Goal: Information Seeking & Learning: Learn about a topic

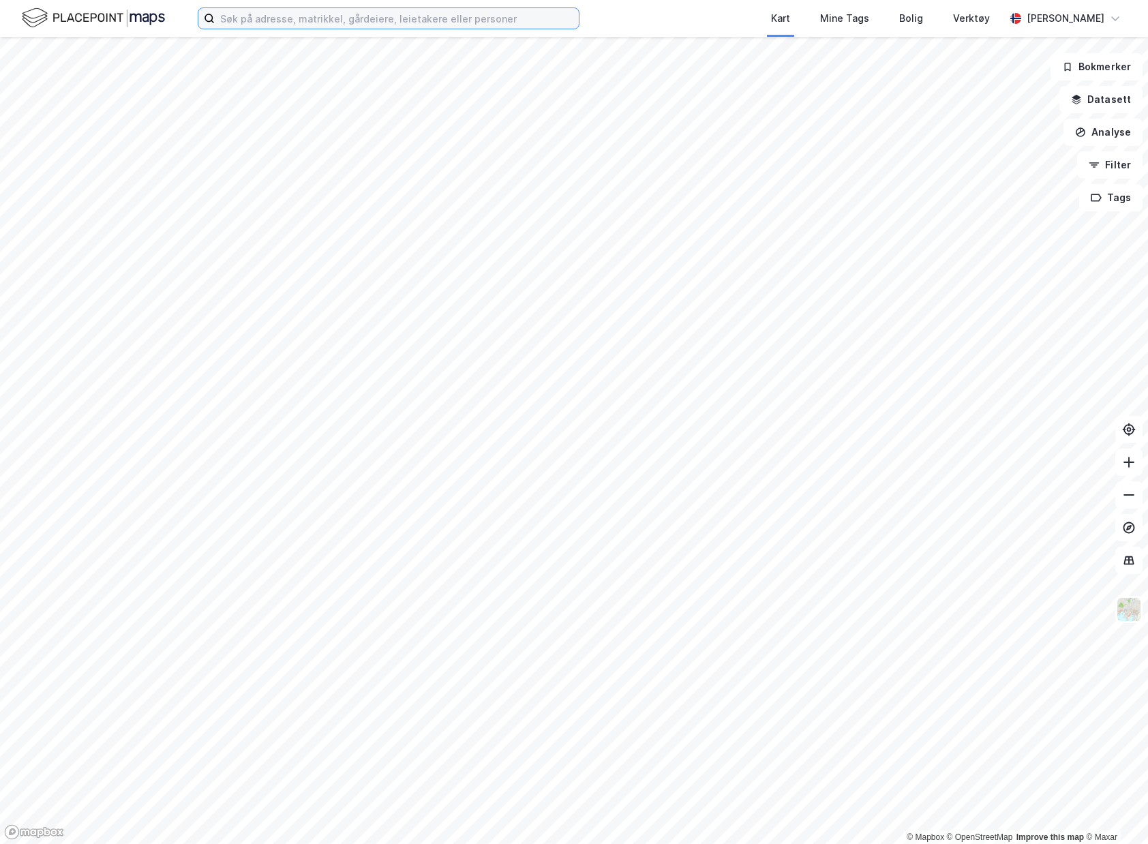
click at [522, 21] on input at bounding box center [397, 18] width 364 height 20
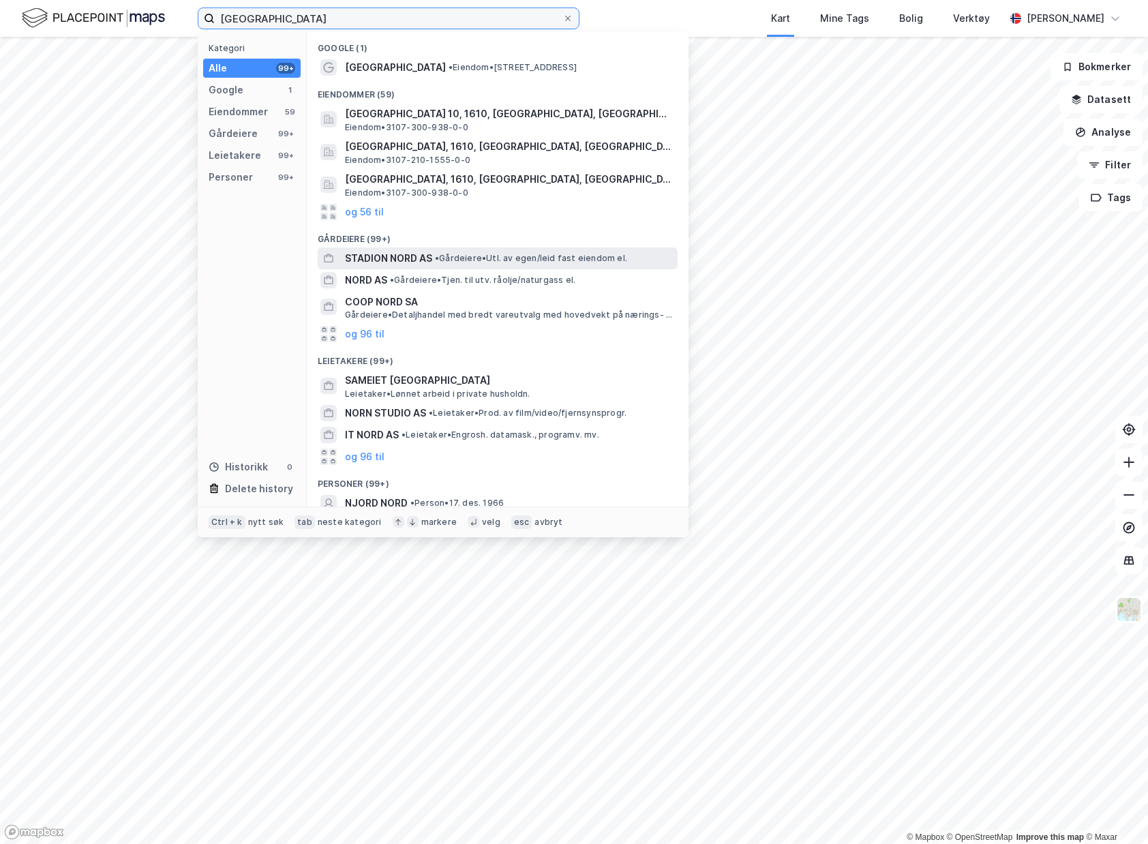
type input "[GEOGRAPHIC_DATA]"
click at [533, 266] on div "STADION NORD AS • [PERSON_NAME]. av egen/leid fast eiendom el." at bounding box center [510, 258] width 330 height 16
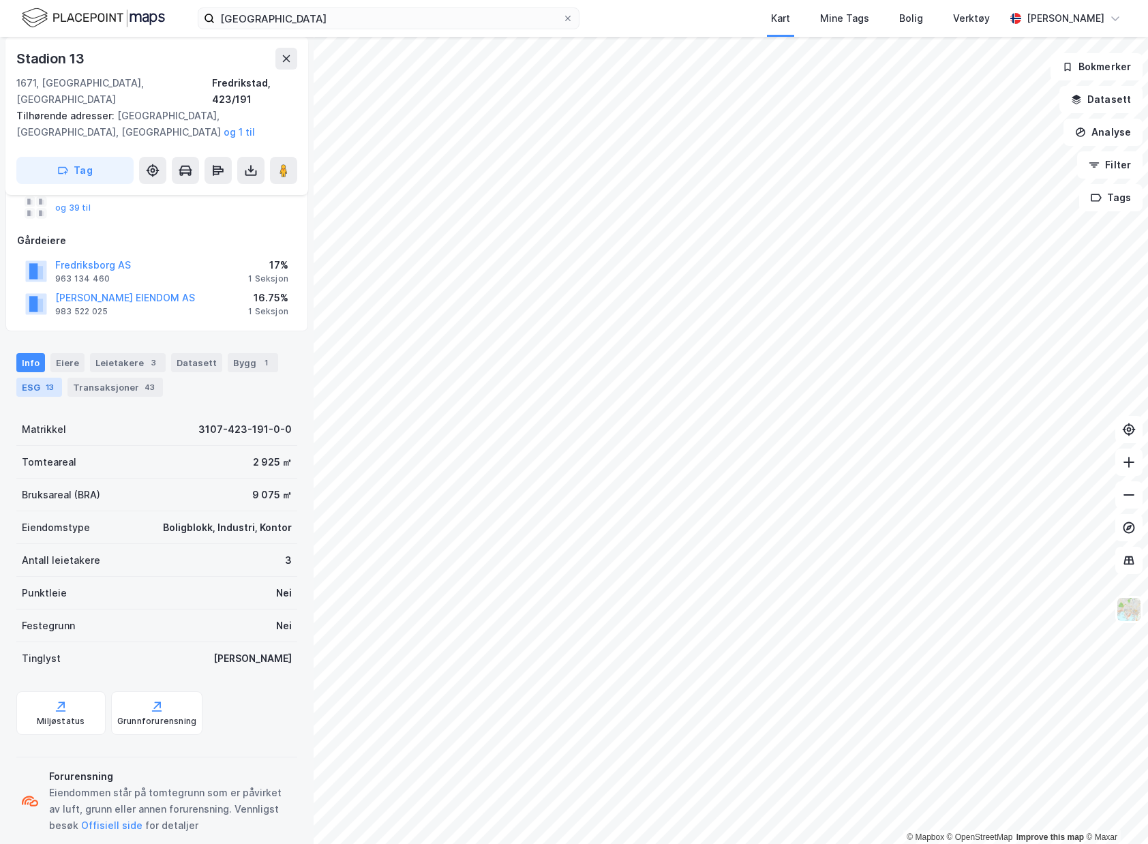
scroll to position [205, 0]
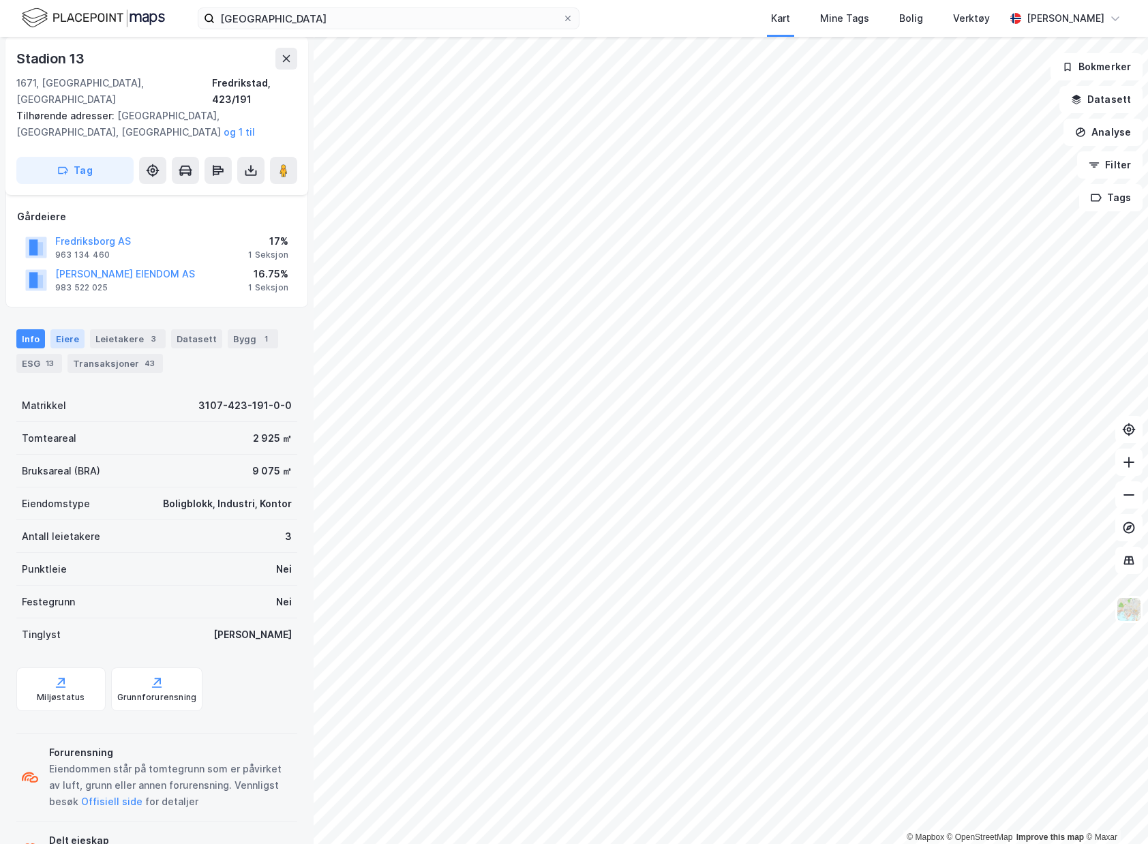
click at [56, 329] on div "Eiere" at bounding box center [67, 338] width 34 height 19
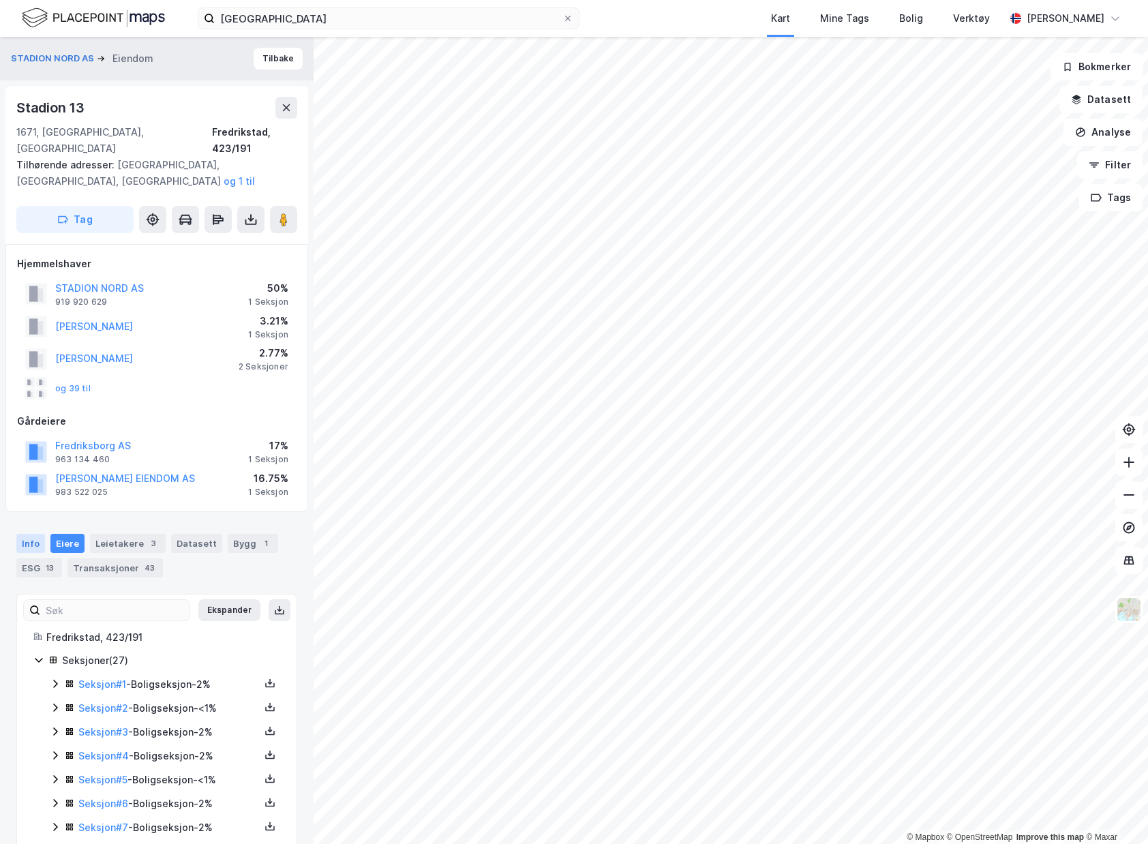
click at [33, 537] on div "Info" at bounding box center [30, 543] width 29 height 19
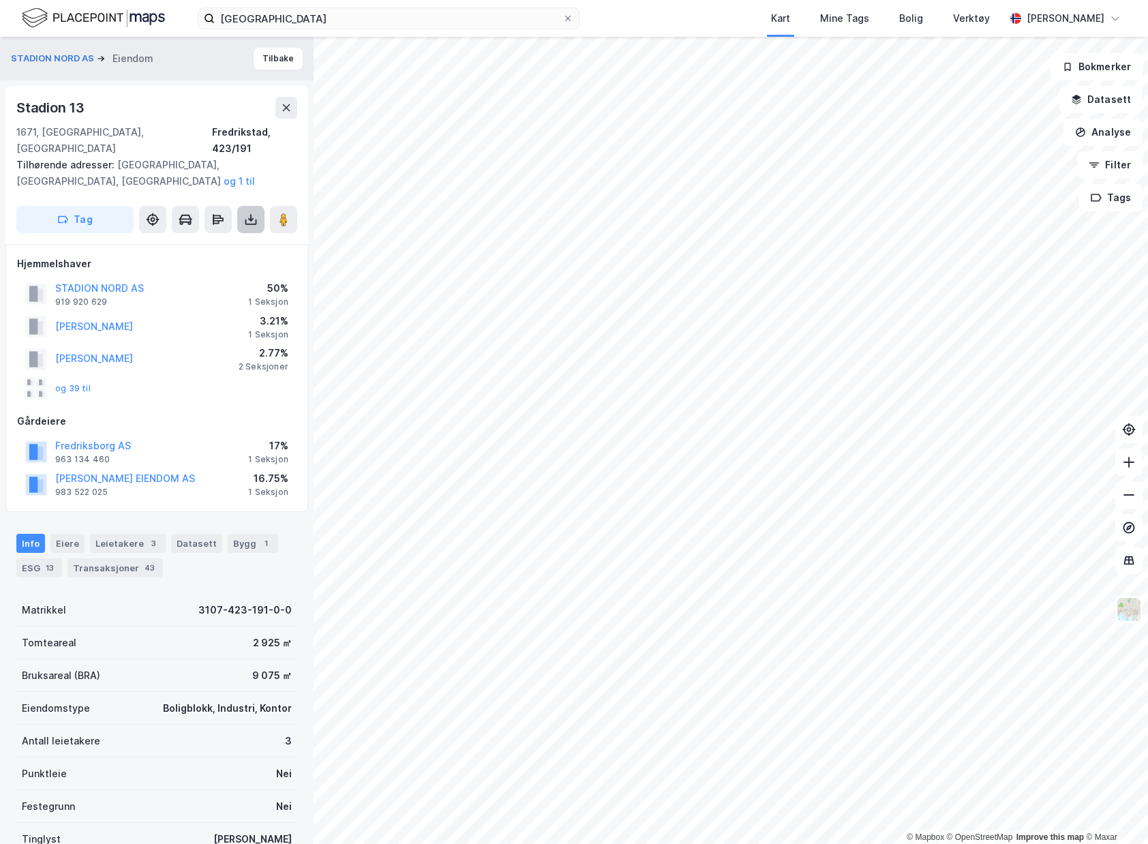
click at [254, 213] on icon at bounding box center [251, 220] width 14 height 14
click at [220, 258] on div "Last ned matrikkelrapport" at bounding box center [191, 269] width 145 height 22
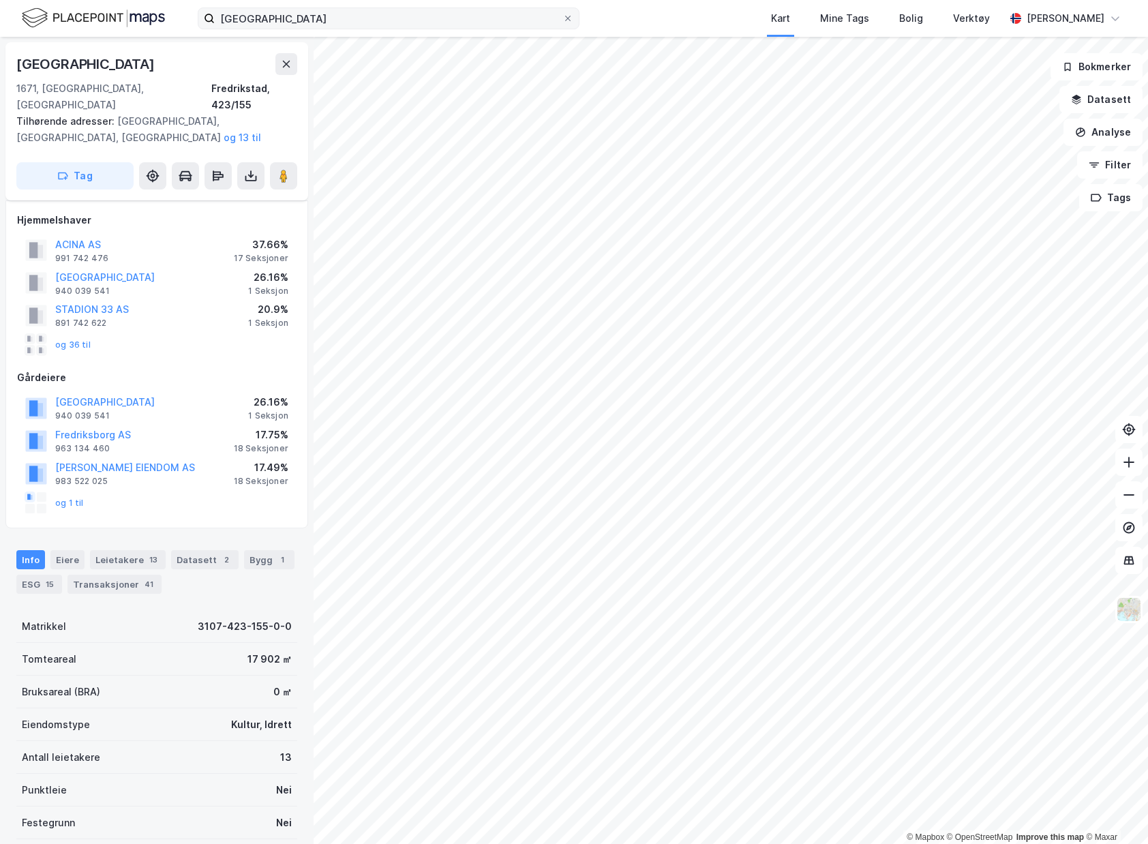
scroll to position [205, 0]
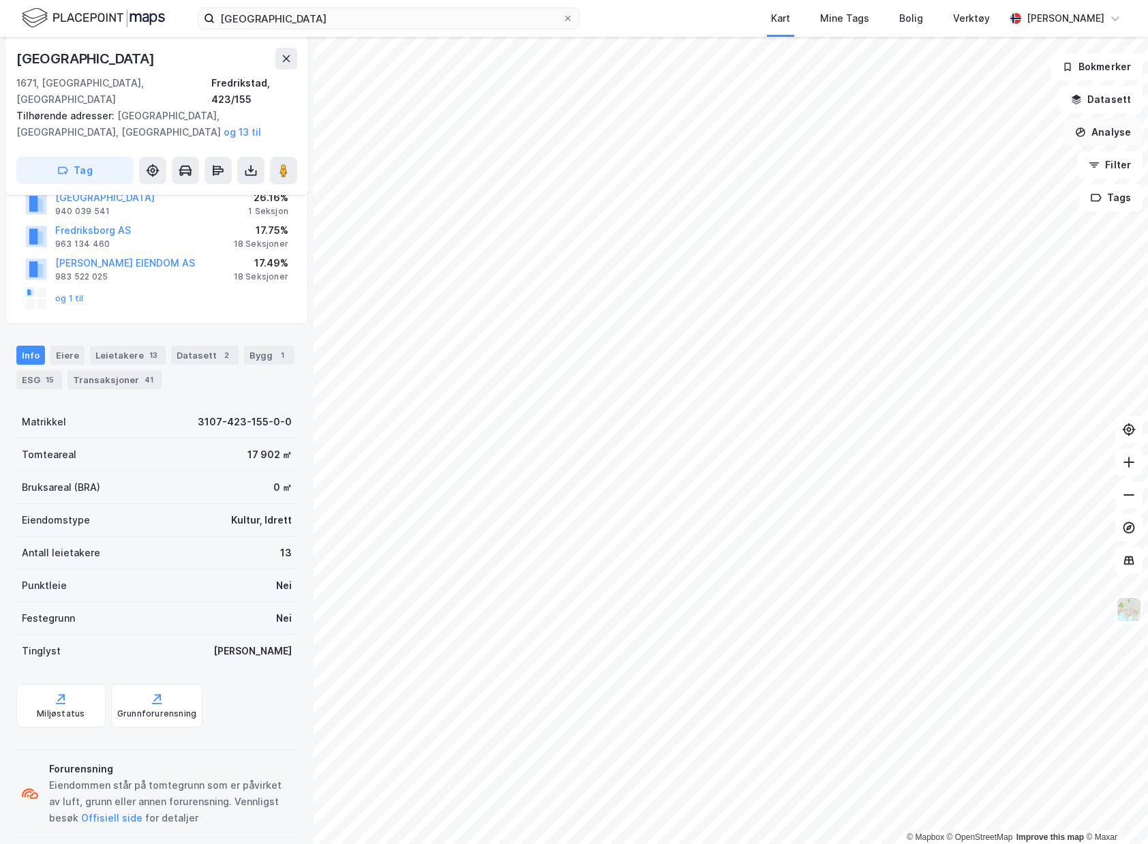
click at [1112, 123] on button "Analyse" at bounding box center [1103, 132] width 79 height 27
click at [1012, 161] on div "Tegn område" at bounding box center [984, 161] width 119 height 12
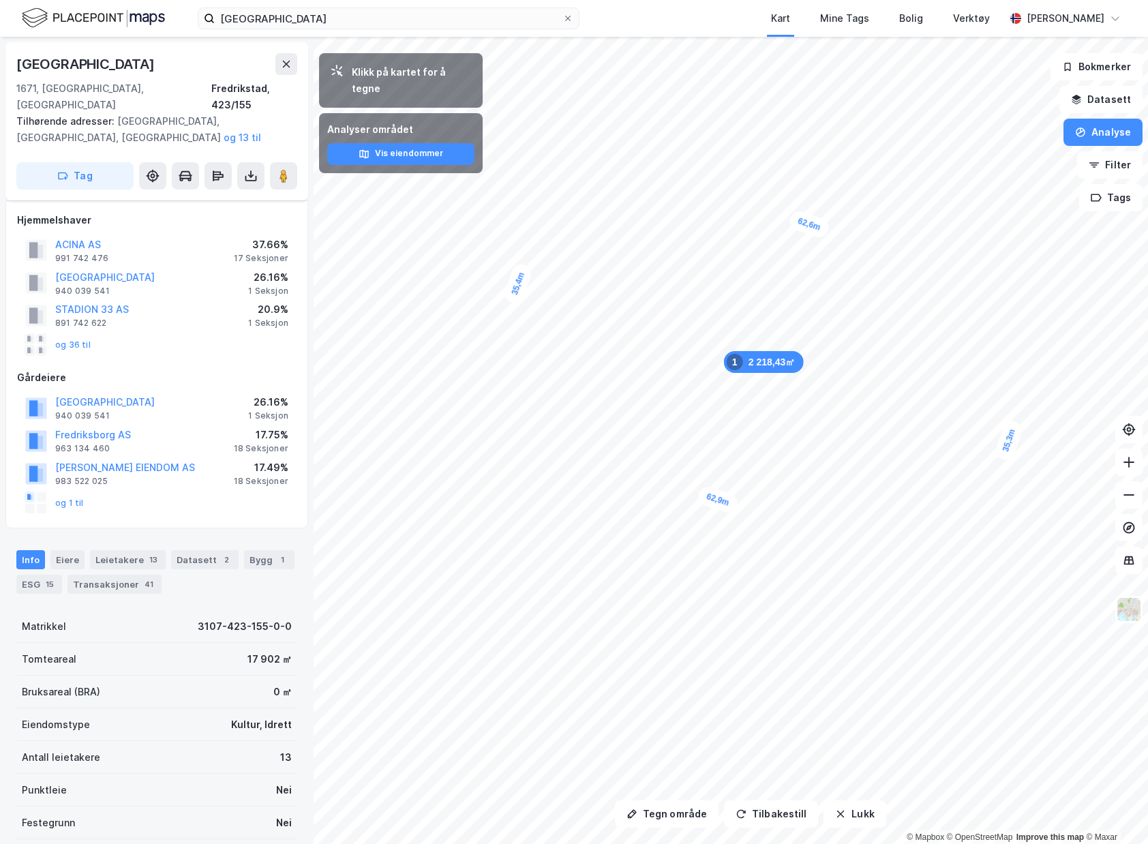
click at [92, 10] on img at bounding box center [93, 18] width 143 height 24
